Goal: Check status: Check status

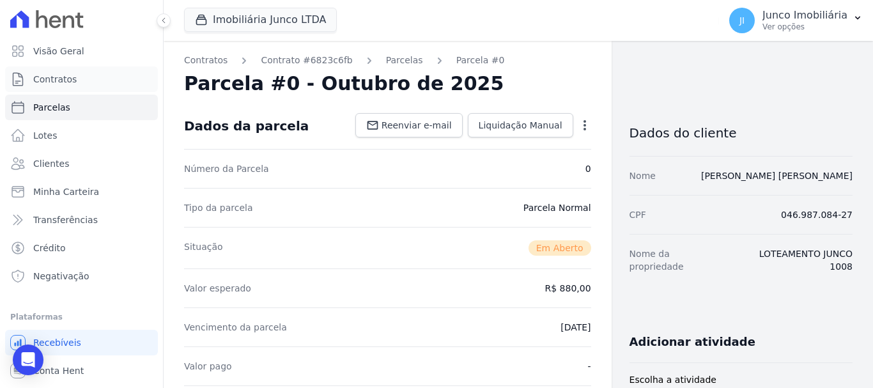
click at [84, 77] on link "Contratos" at bounding box center [81, 79] width 153 height 26
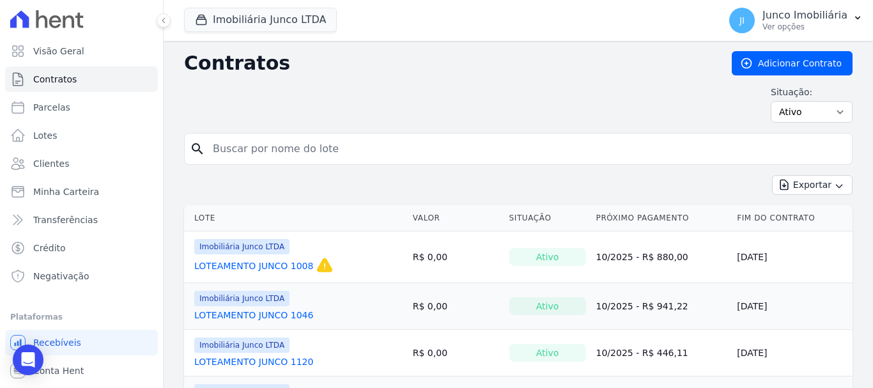
click at [330, 151] on input "search" at bounding box center [525, 149] width 641 height 26
type input "1269"
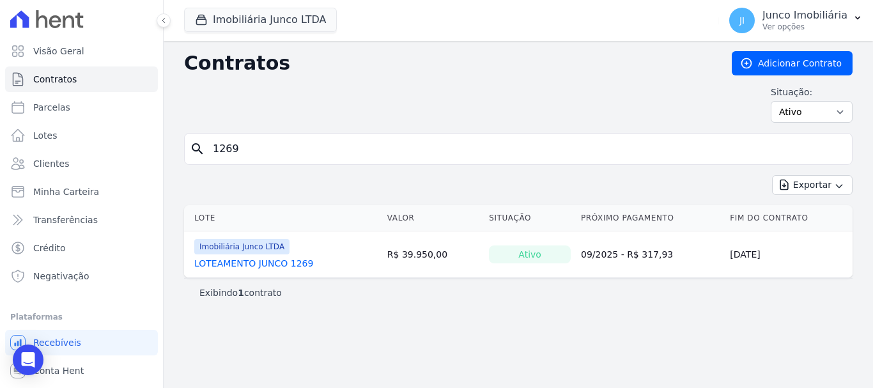
click at [245, 259] on link "LOTEAMENTO JUNCO 1269" at bounding box center [253, 263] width 119 height 13
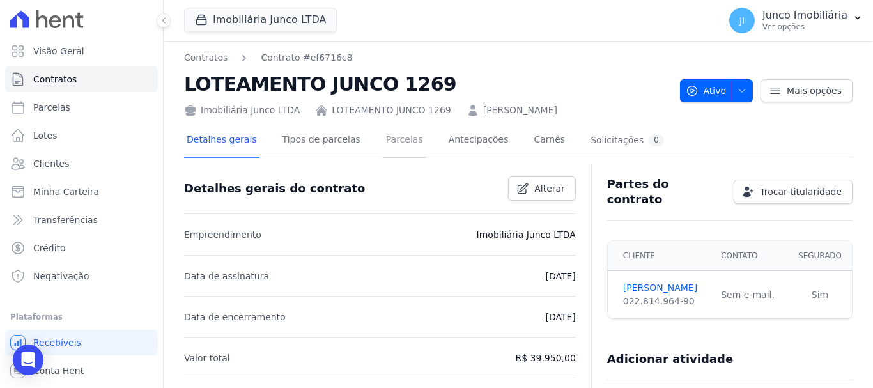
click at [397, 139] on link "Parcelas" at bounding box center [404, 141] width 42 height 34
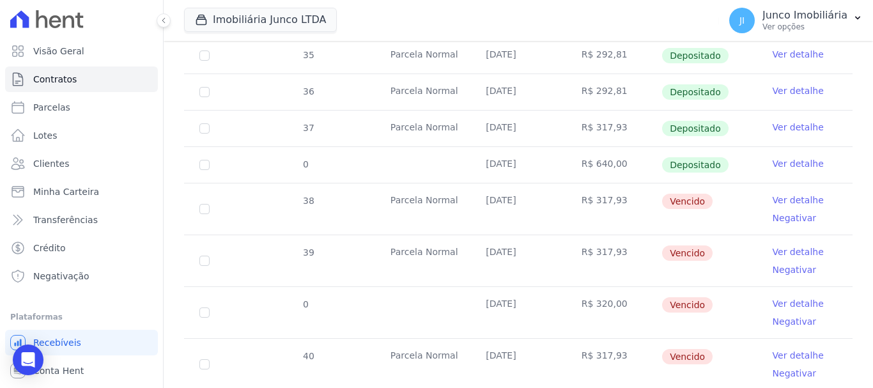
scroll to position [447, 0]
